Goal: Check status: Check status

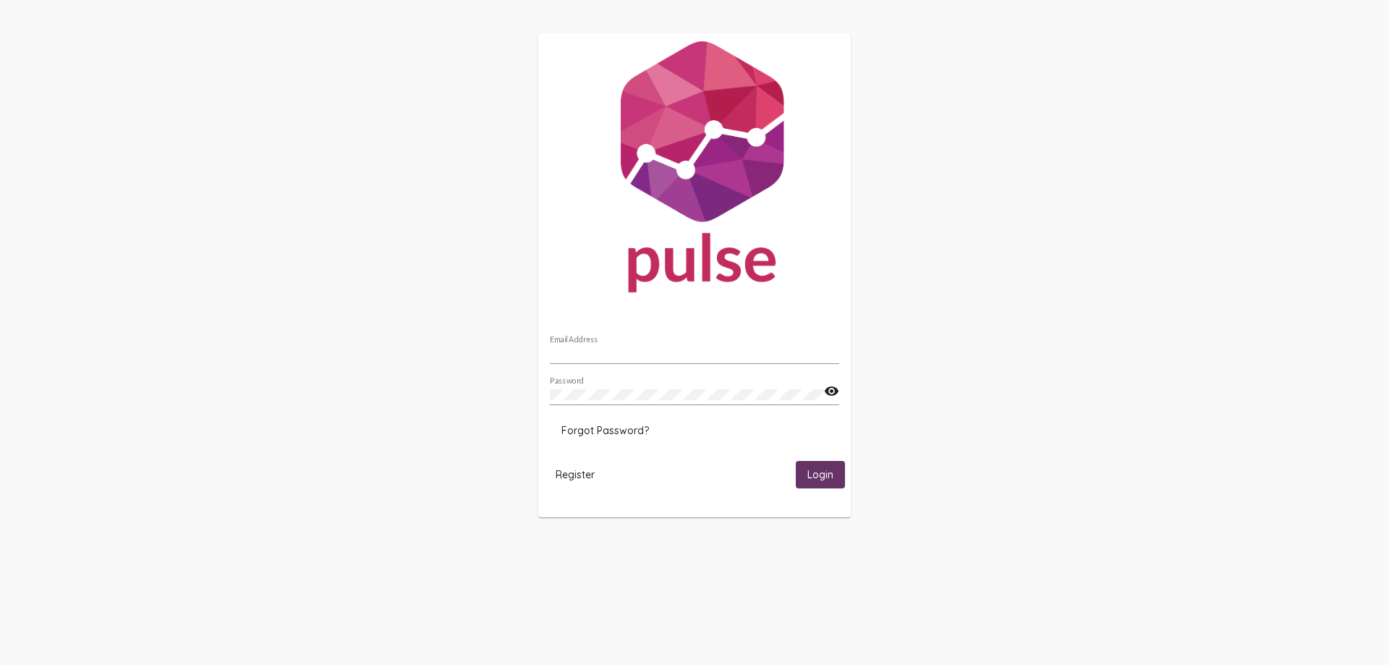
type input "[EMAIL_ADDRESS][DOMAIN_NAME]"
click at [823, 478] on span "Login" at bounding box center [820, 475] width 26 height 13
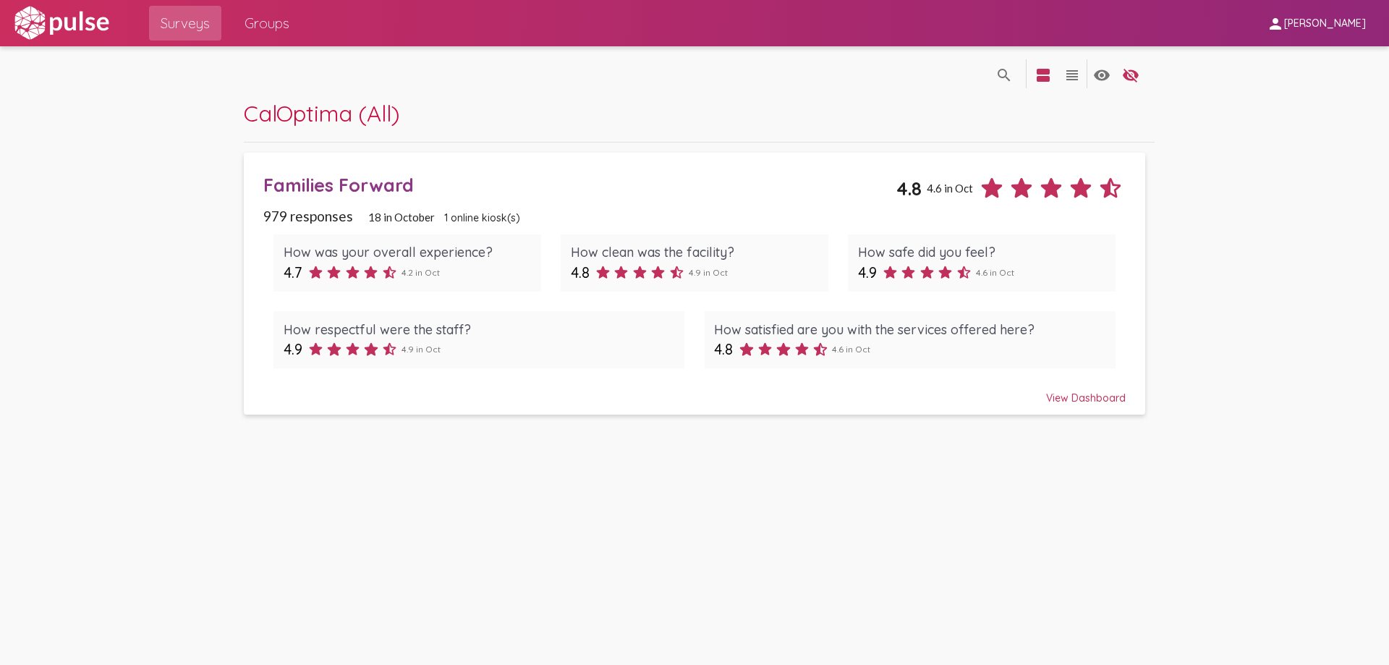
click at [376, 187] on div "Families Forward" at bounding box center [579, 185] width 632 height 22
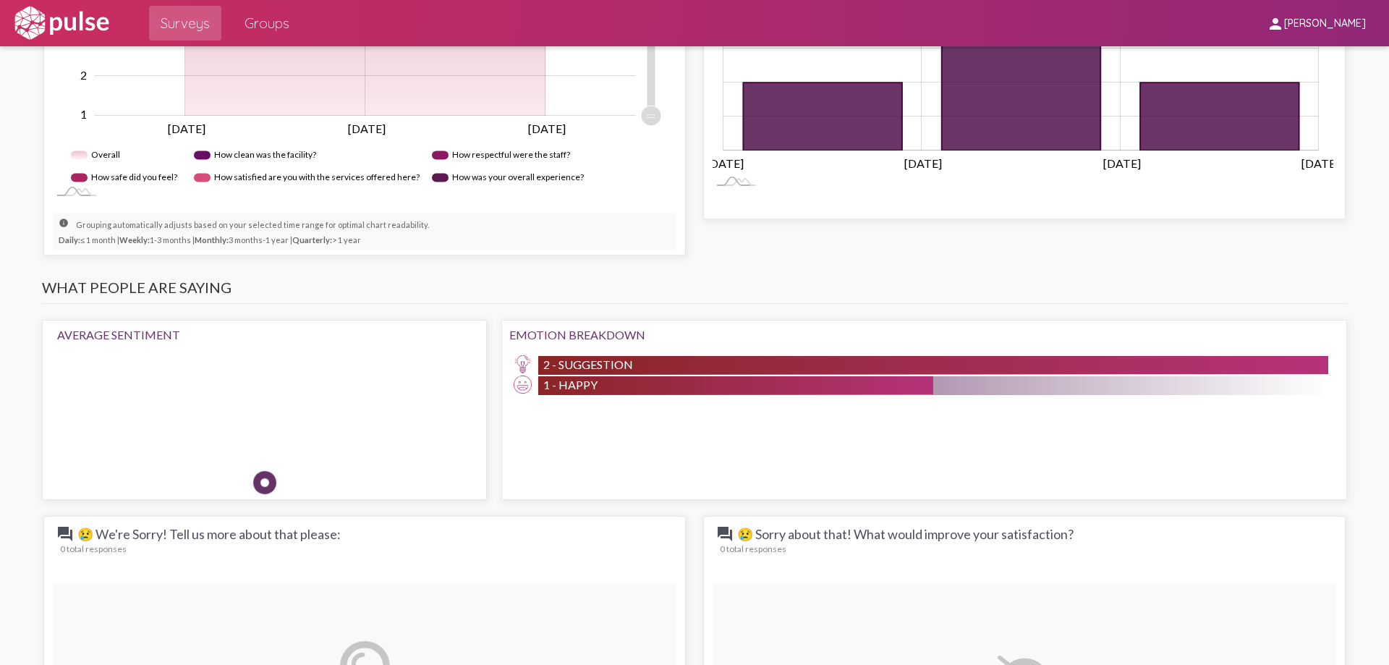
scroll to position [1013, 0]
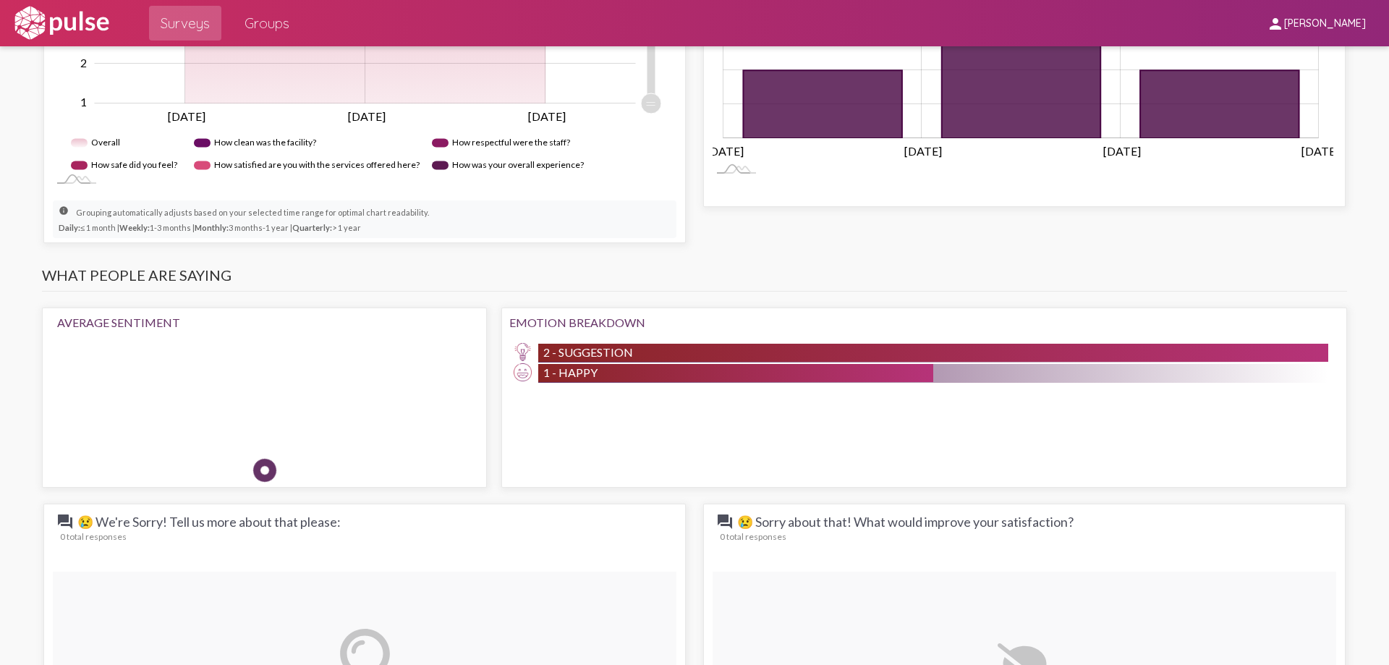
click at [635, 349] on div "2 - Suggestion" at bounding box center [933, 353] width 790 height 18
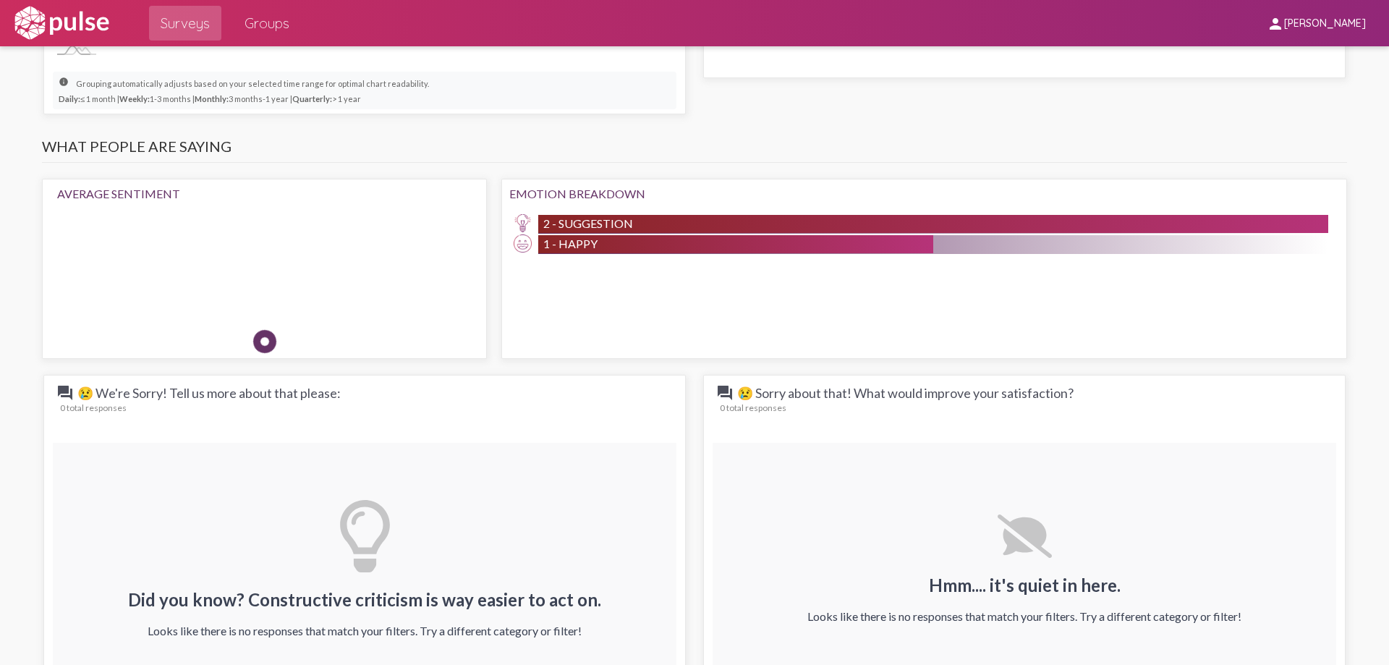
scroll to position [1230, 0]
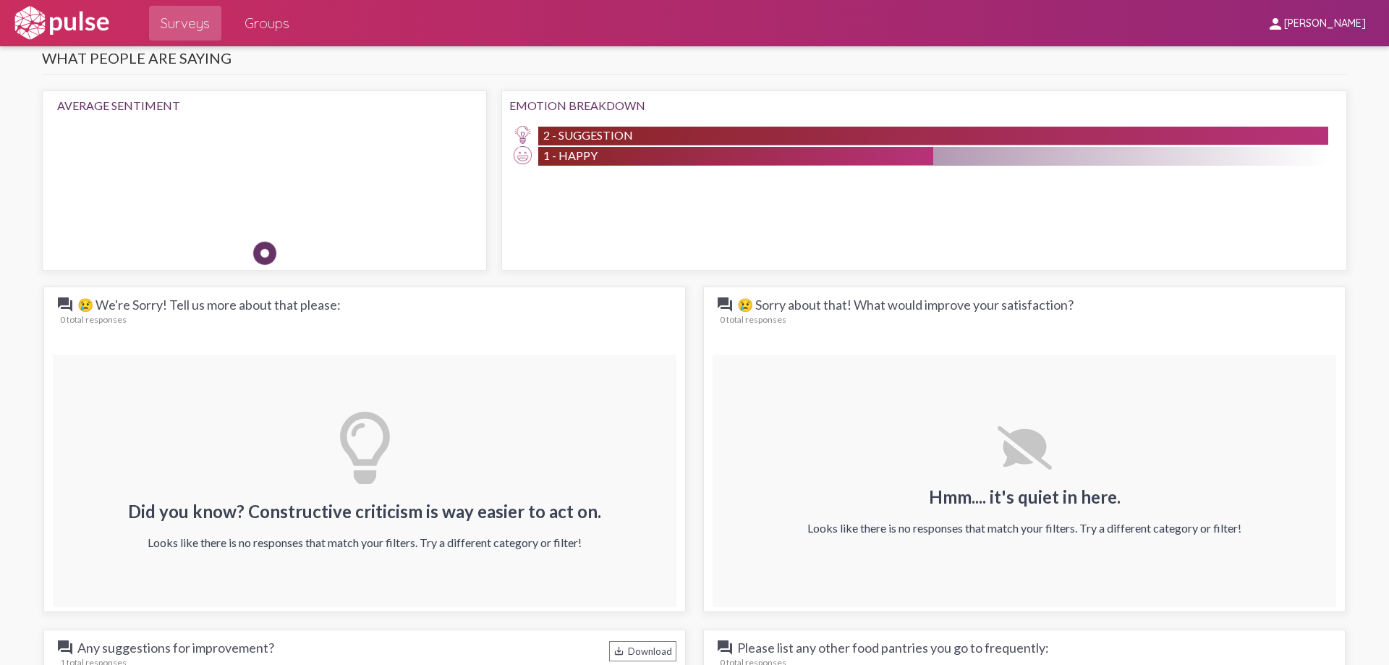
click at [985, 480] on div "Hmm.... it's quiet in here. Looks like there is no responses that match your fi…" at bounding box center [1024, 480] width 434 height 109
click at [212, 300] on span "question_answer 😢 We're Sorry! Tell us more about that please:" at bounding box center [198, 304] width 284 height 17
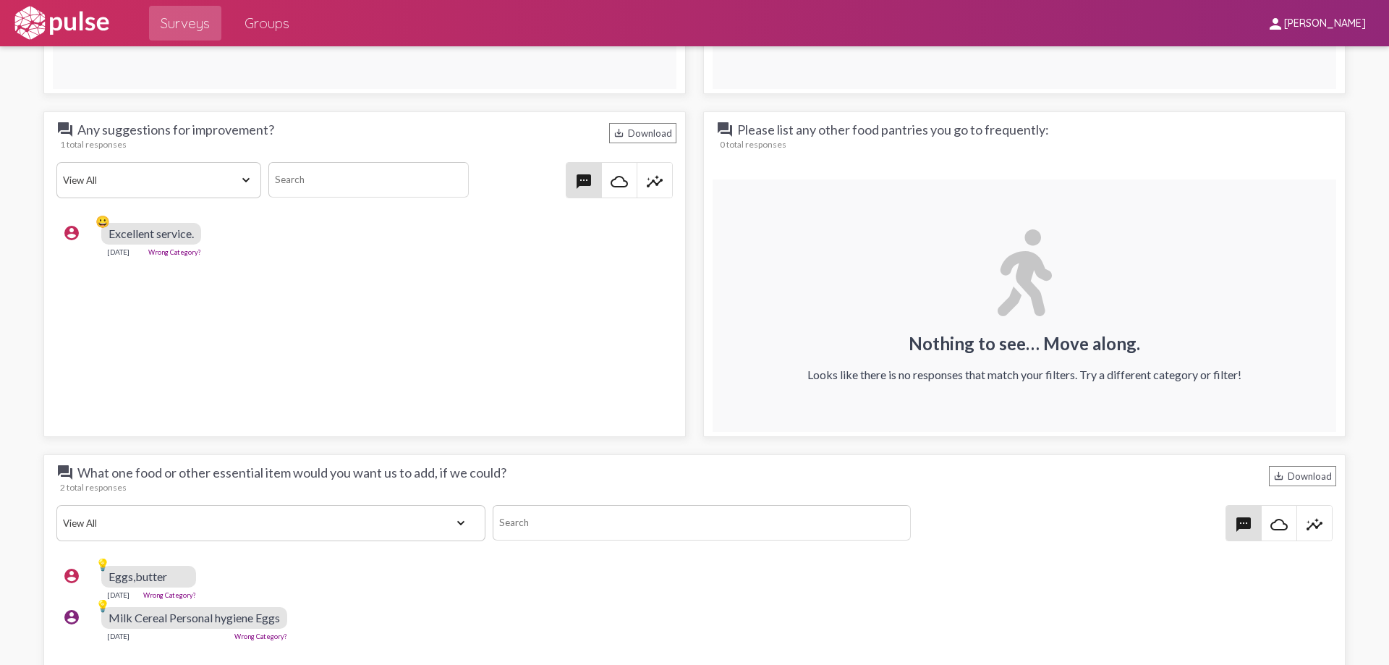
scroll to position [1719, 0]
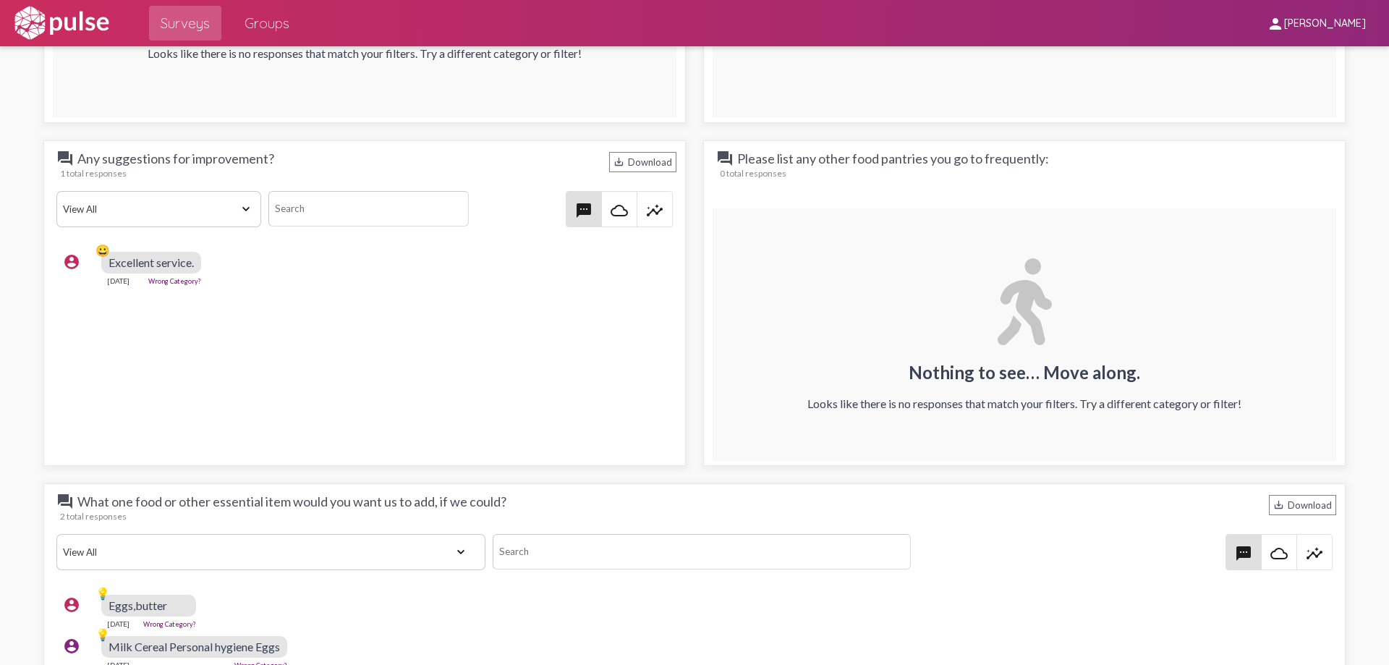
click at [1331, 19] on span "[PERSON_NAME]" at bounding box center [1325, 23] width 82 height 13
drag, startPoint x: 1321, startPoint y: 72, endPoint x: 1313, endPoint y: 72, distance: 8.0
click at [1320, 72] on button "Sign Out" at bounding box center [1300, 60] width 81 height 35
